Goal: Task Accomplishment & Management: Use online tool/utility

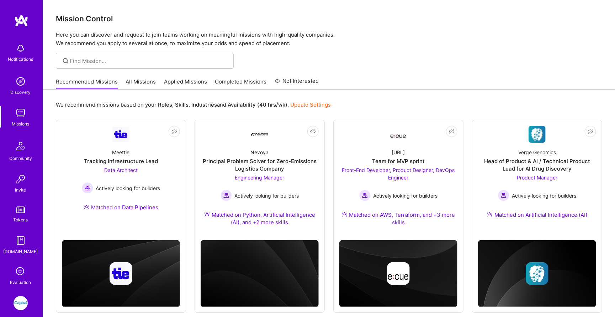
click at [20, 297] on img at bounding box center [21, 303] width 14 height 14
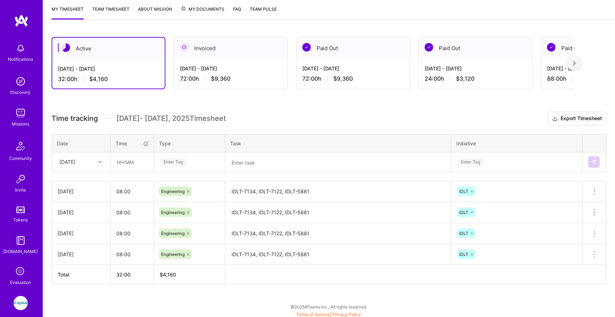
scroll to position [94, 0]
click at [124, 162] on input "text" at bounding box center [132, 162] width 42 height 19
type input "08:00"
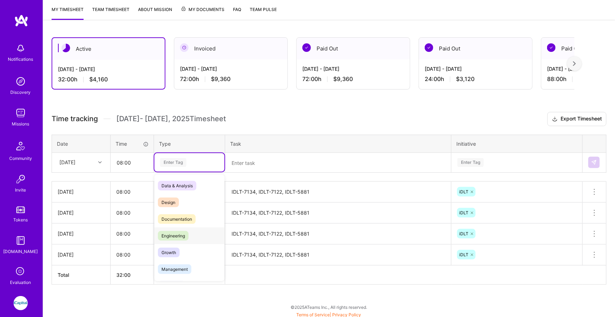
click at [176, 231] on span "Engineering" at bounding box center [173, 236] width 31 height 10
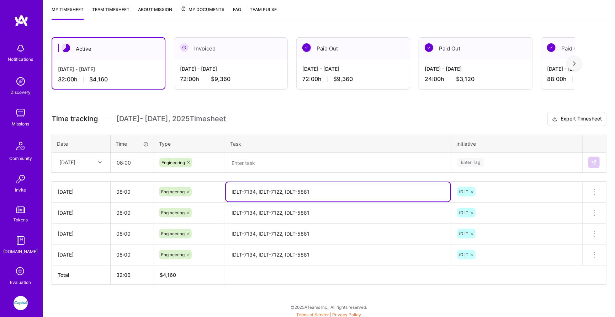
drag, startPoint x: 320, startPoint y: 190, endPoint x: 284, endPoint y: 189, distance: 35.6
click at [284, 189] on textarea "IDLT-7134, IDLT-7122, IDLT-5881" at bounding box center [338, 192] width 225 height 19
click at [243, 160] on textarea at bounding box center [338, 163] width 225 height 19
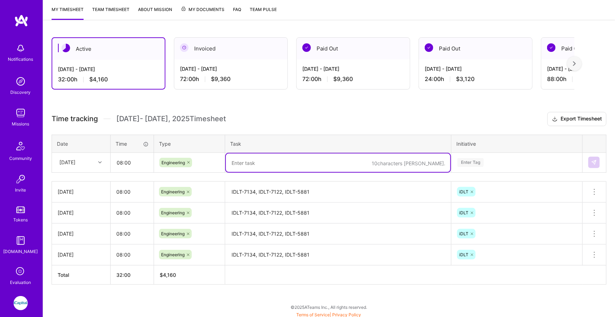
paste textarea "IDLT-5881"
type textarea "IDLT-5881"
click at [461, 162] on div "Enter Tag" at bounding box center [471, 162] width 26 height 11
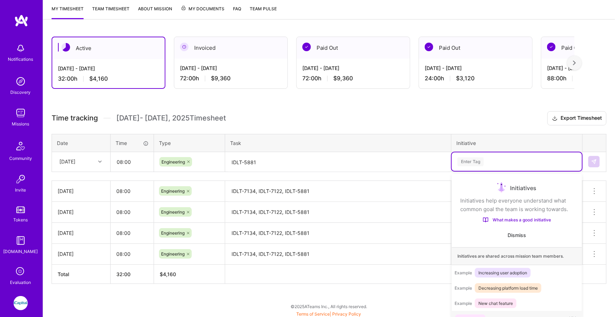
scroll to position [7, 0]
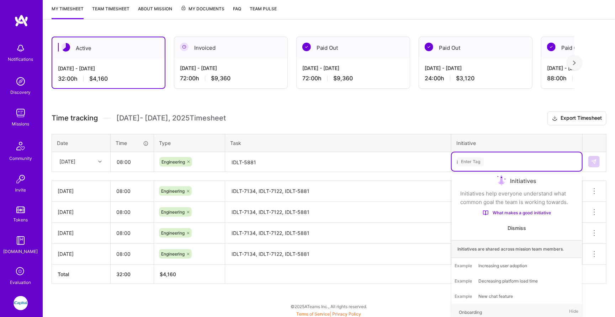
type input "id"
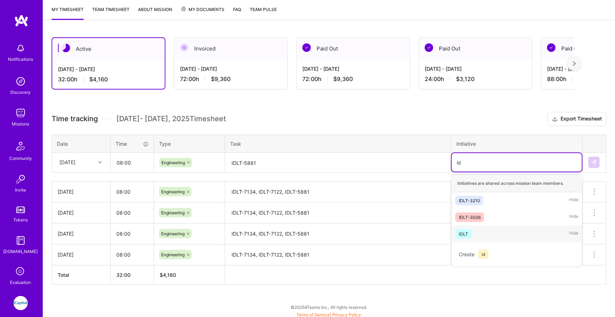
click at [466, 235] on span "iDLT" at bounding box center [464, 235] width 16 height 10
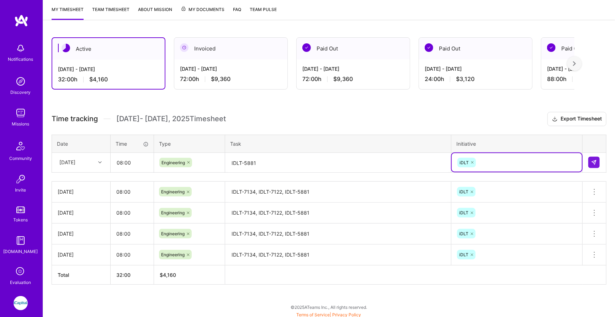
click at [529, 140] on div "Initiative" at bounding box center [517, 143] width 121 height 7
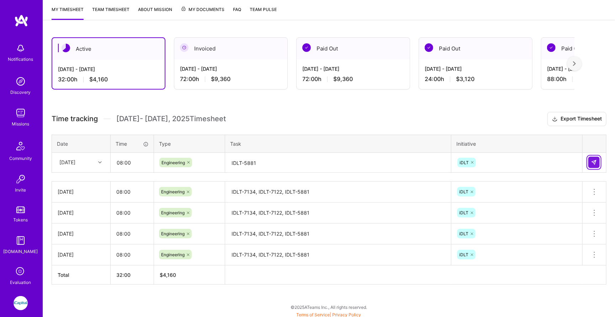
click at [592, 160] on img at bounding box center [594, 163] width 6 height 6
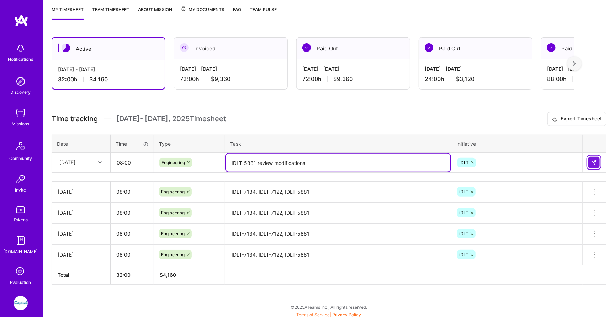
type textarea "IDLT-5881 review modifications"
click at [590, 159] on button at bounding box center [594, 162] width 11 height 11
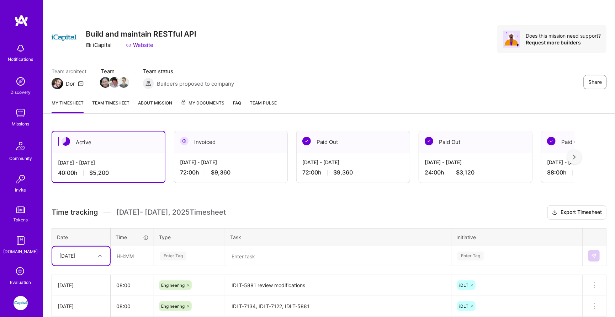
scroll to position [0, 0]
click at [27, 16] on img at bounding box center [21, 20] width 14 height 13
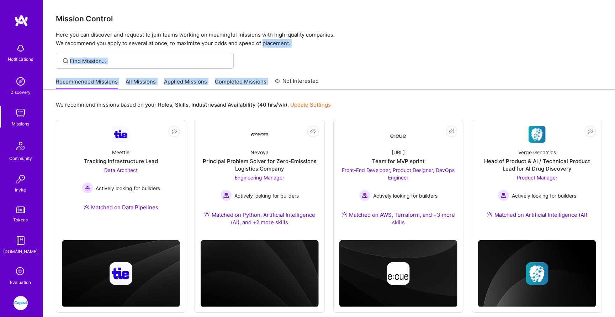
drag, startPoint x: 263, startPoint y: 41, endPoint x: 305, endPoint y: 63, distance: 47.4
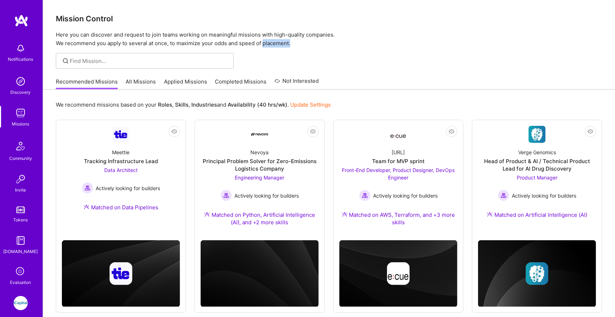
click at [305, 63] on div at bounding box center [329, 61] width 572 height 16
